Goal: Task Accomplishment & Management: Manage account settings

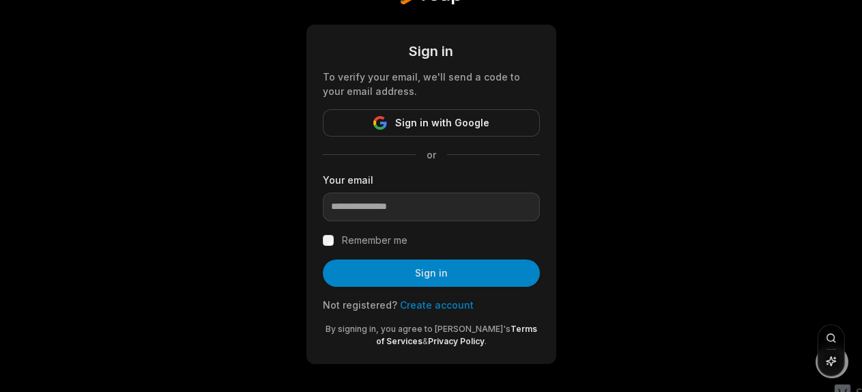
scroll to position [53, 0]
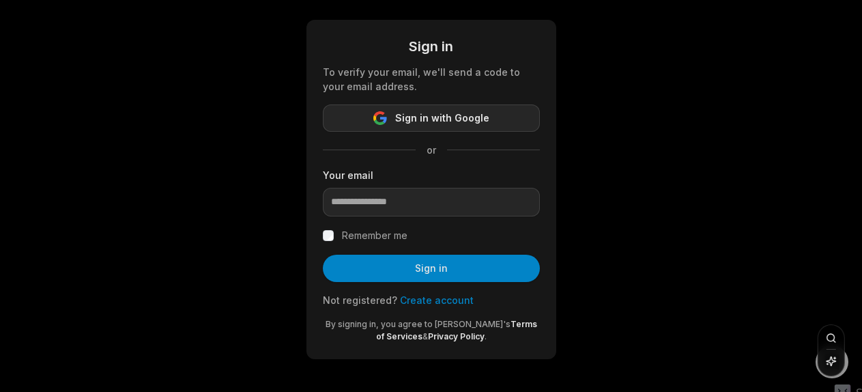
click at [425, 118] on span "Sign in with Google" at bounding box center [442, 118] width 94 height 16
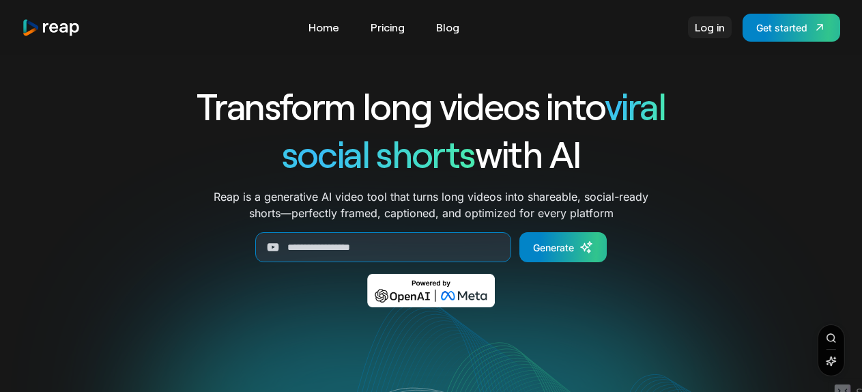
click at [716, 19] on link "Log in" at bounding box center [710, 27] width 44 height 22
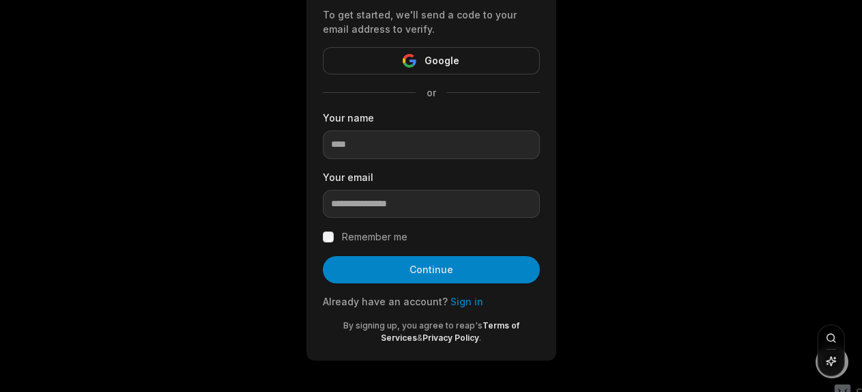
scroll to position [111, 0]
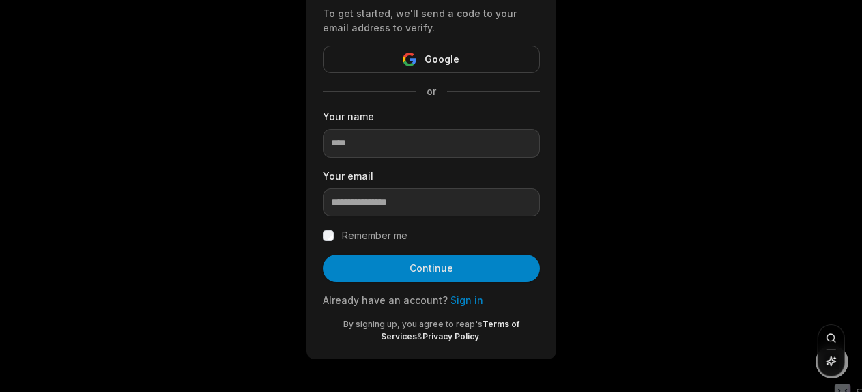
click at [453, 296] on link "Sign in" at bounding box center [467, 300] width 33 height 12
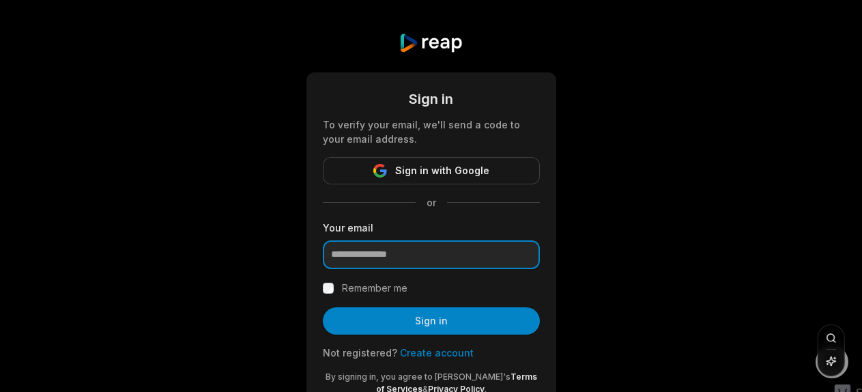
click at [426, 261] on input "email" at bounding box center [431, 254] width 217 height 29
type input "**********"
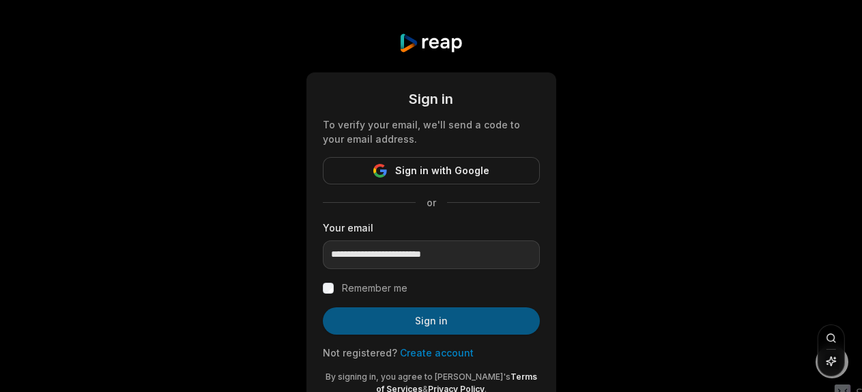
click at [432, 316] on button "Sign in" at bounding box center [431, 320] width 217 height 27
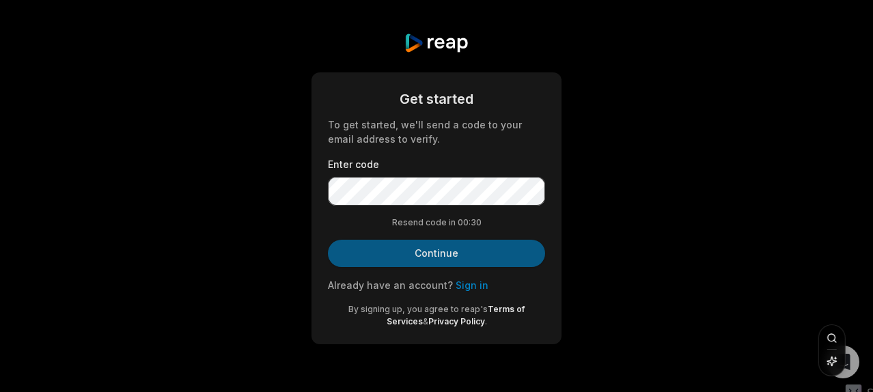
click at [449, 246] on button "Continue" at bounding box center [436, 253] width 217 height 27
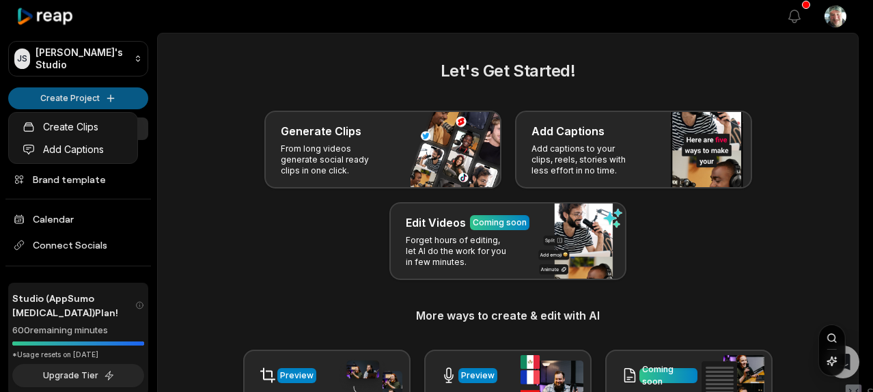
click at [80, 95] on html "[PERSON_NAME]'s Studio Create Project Home Projects Brand template Calendar Con…" at bounding box center [436, 196] width 873 height 392
click at [141, 115] on html "[PERSON_NAME]'s Studio Create Project Home Projects Brand template Calendar Con…" at bounding box center [436, 196] width 873 height 392
